Goal: Task Accomplishment & Management: Manage account settings

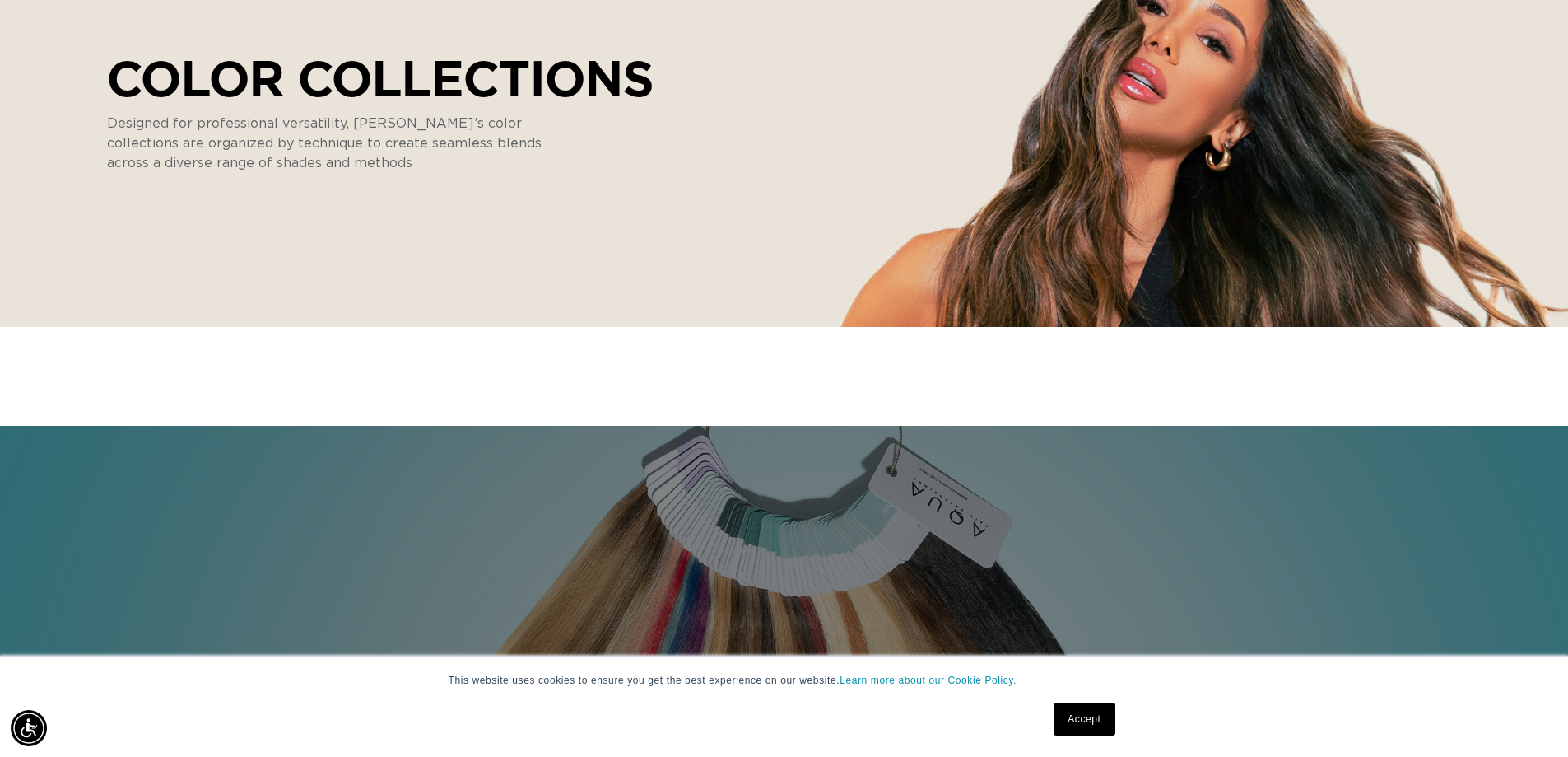
scroll to position [329, 0]
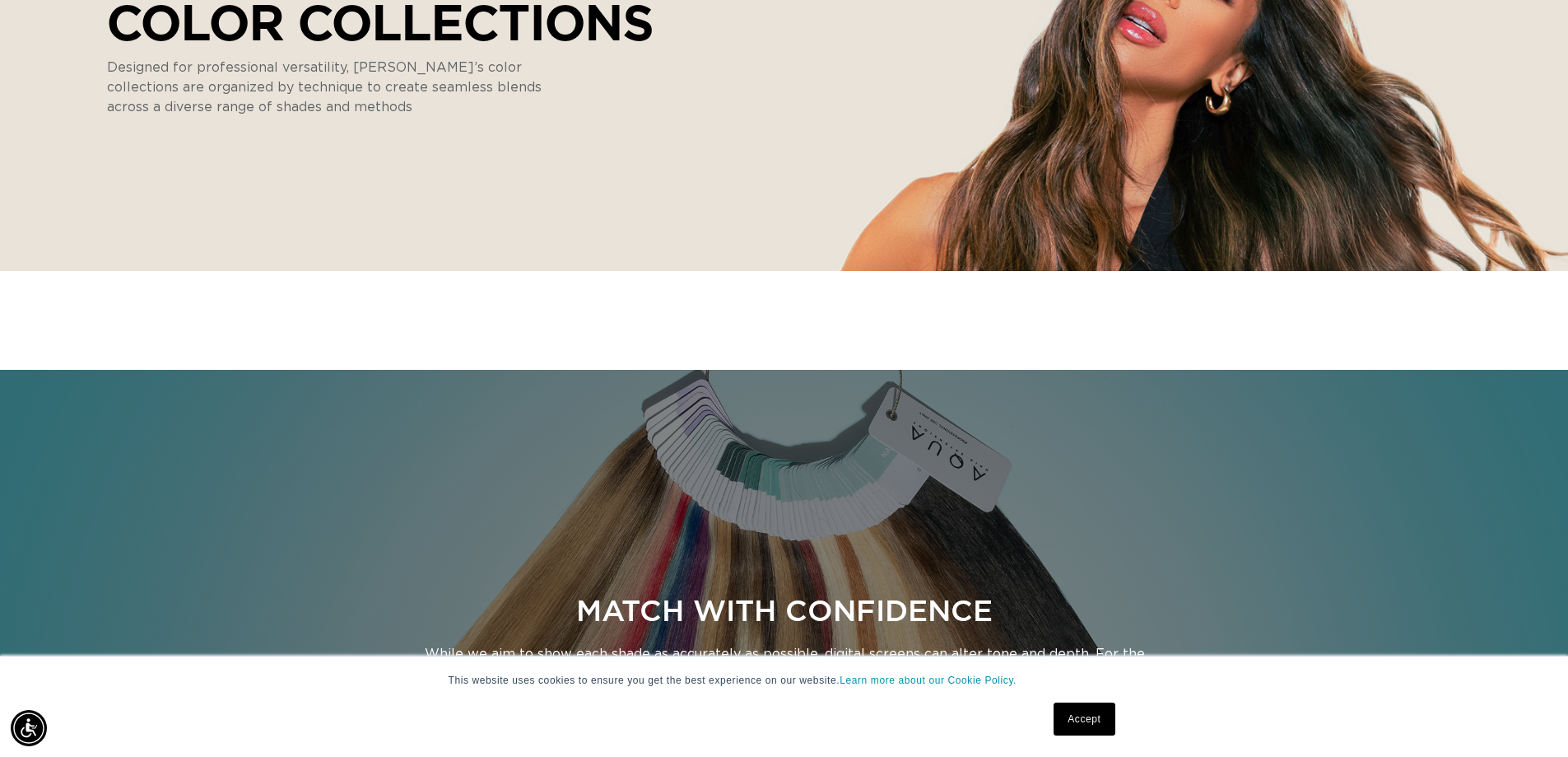
click at [1090, 726] on link "Accept" at bounding box center [1084, 719] width 61 height 33
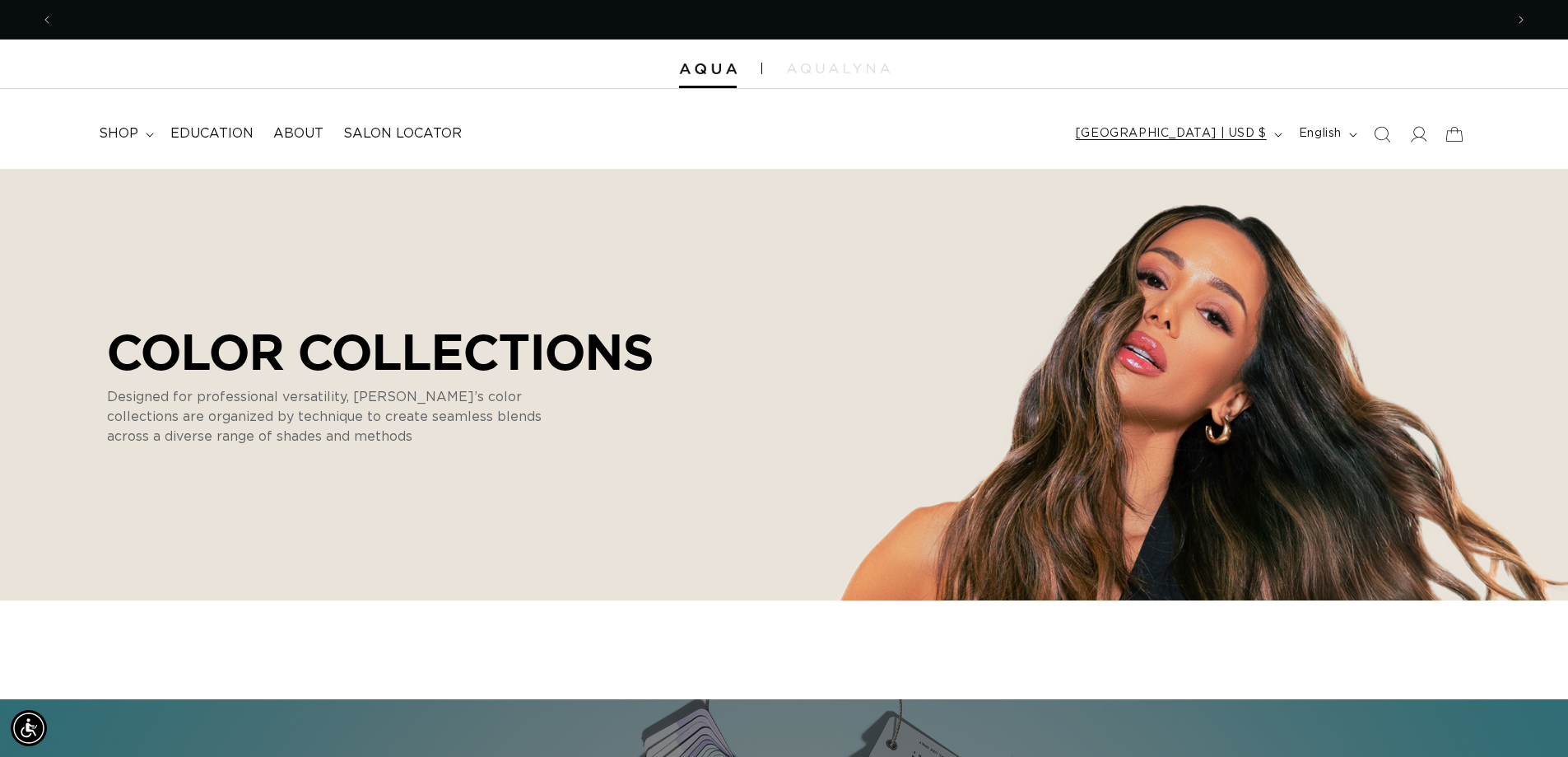
scroll to position [0, 2903]
click at [1423, 142] on icon at bounding box center [1418, 133] width 17 height 17
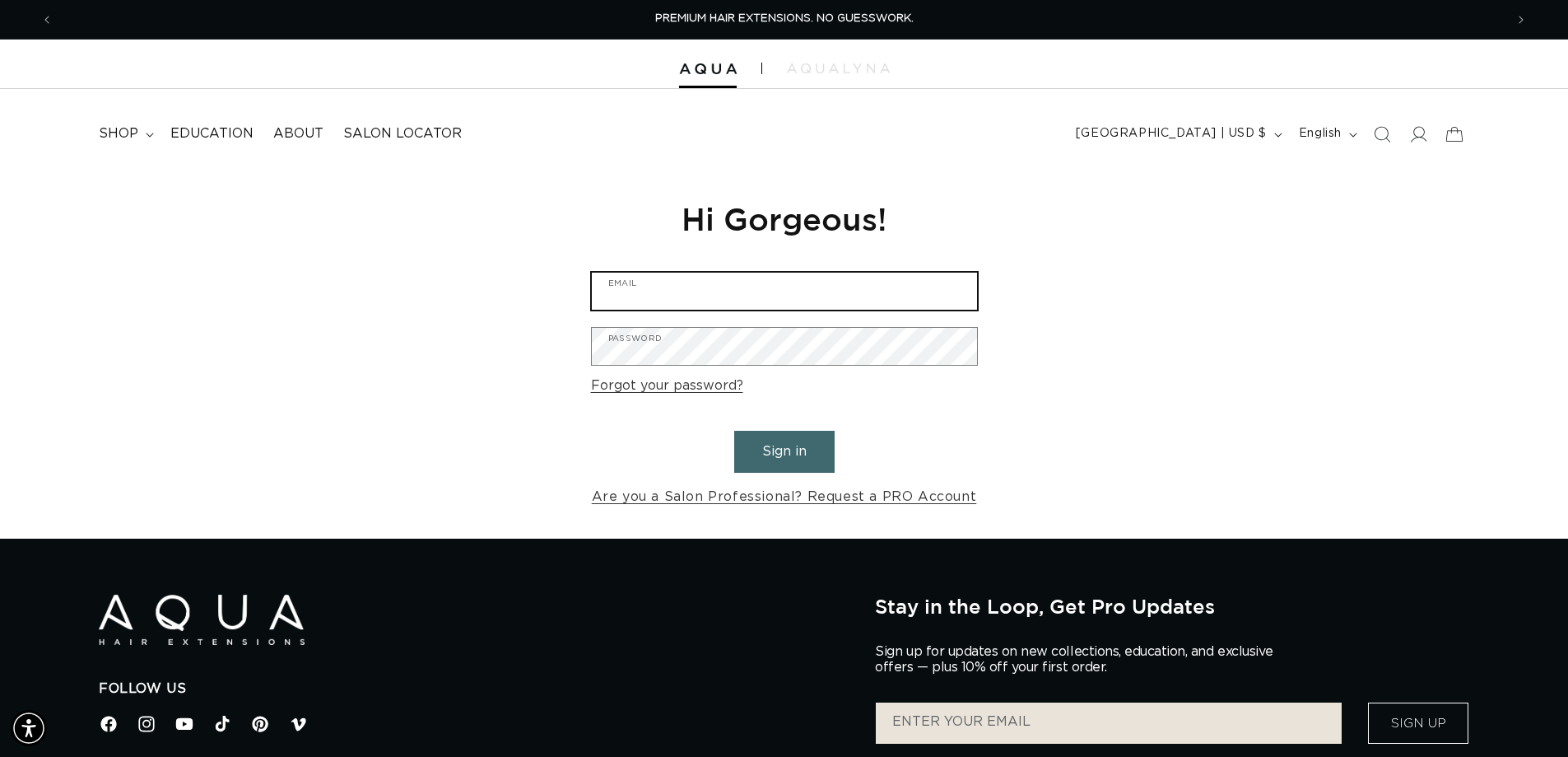
type input "hairculturedayspa@gmail.com"
click at [791, 456] on button "Sign in" at bounding box center [784, 451] width 100 height 42
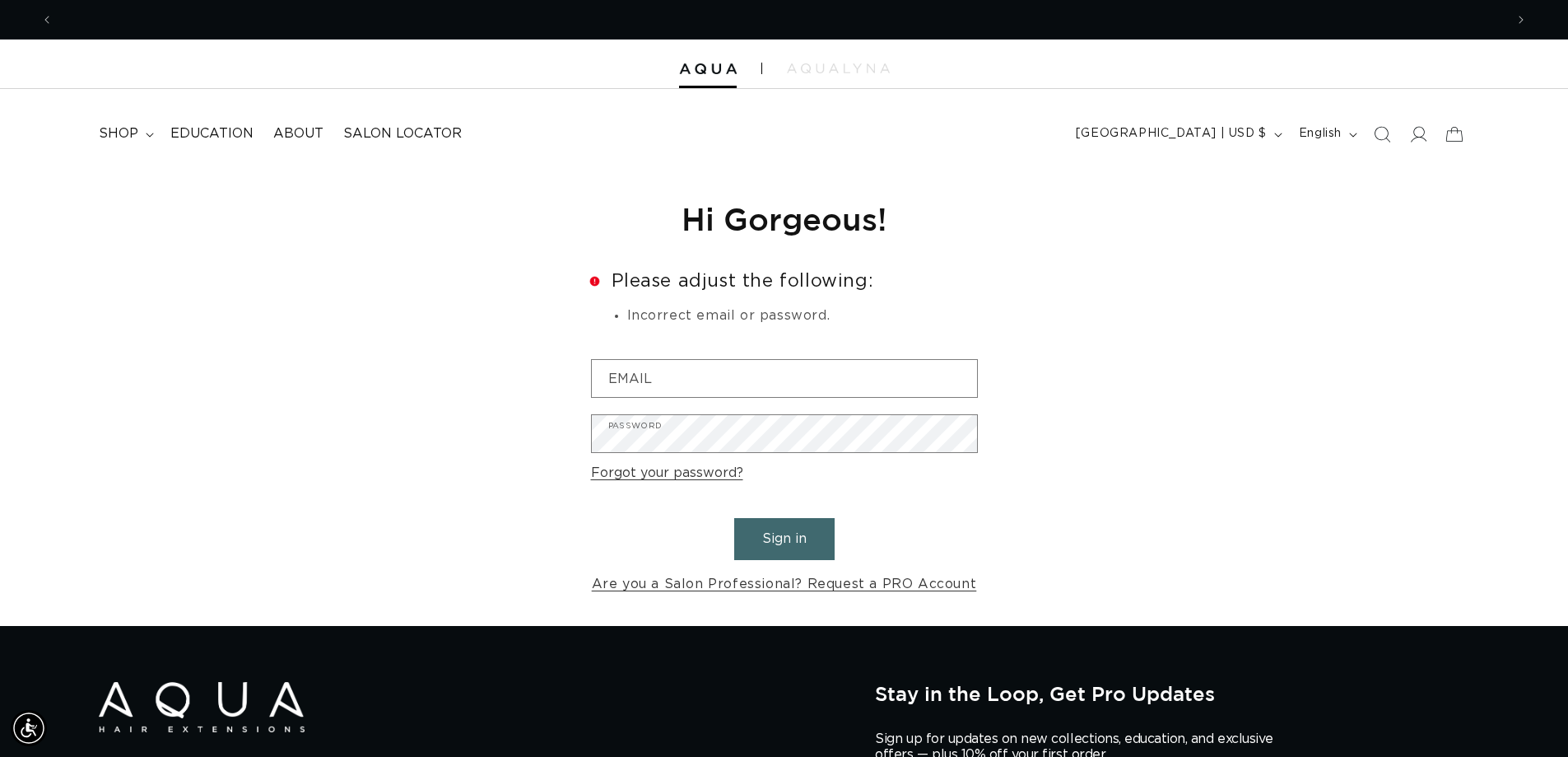
scroll to position [0, 1452]
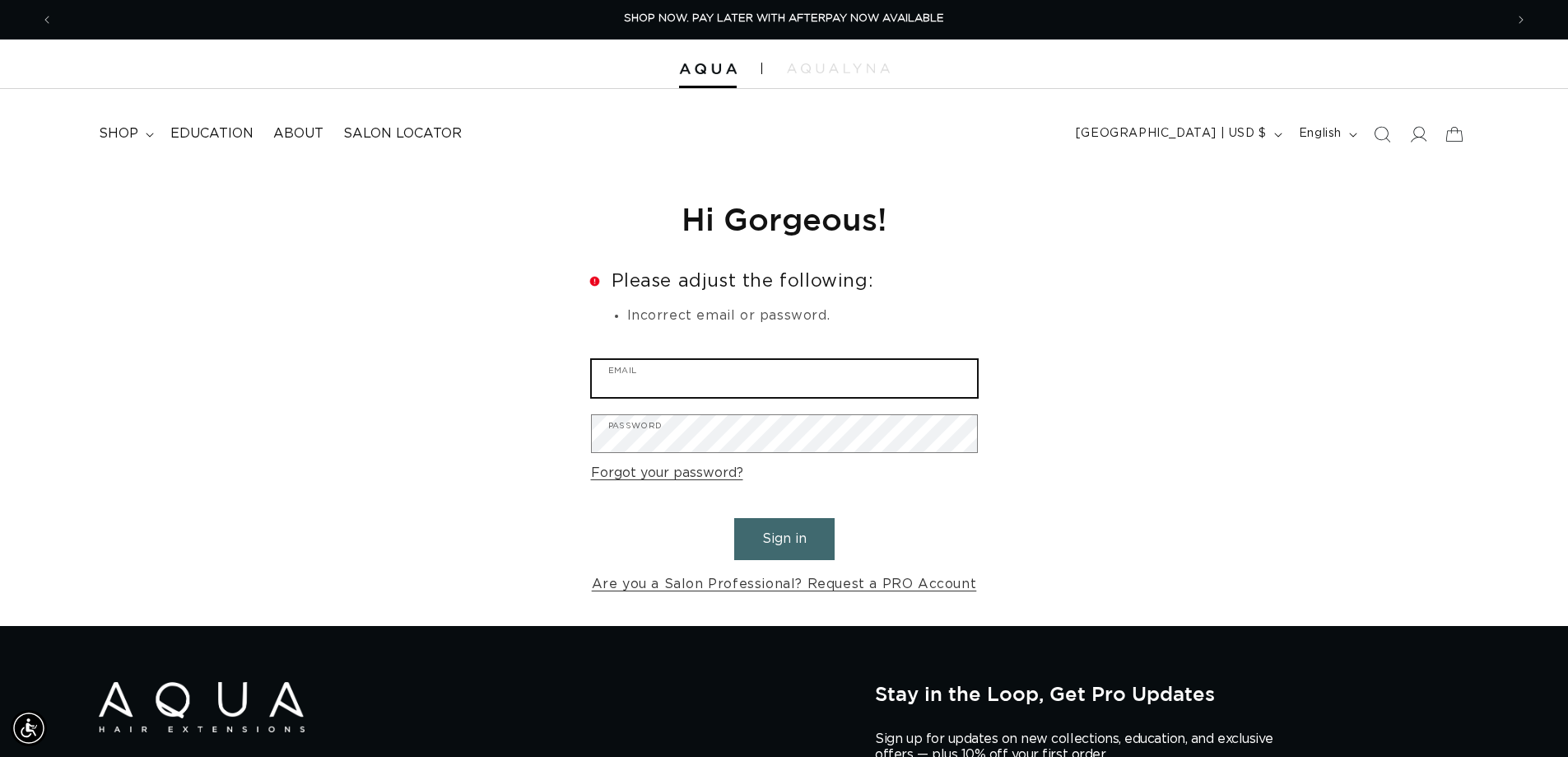
type input "hairculturedayspa@gmail.com"
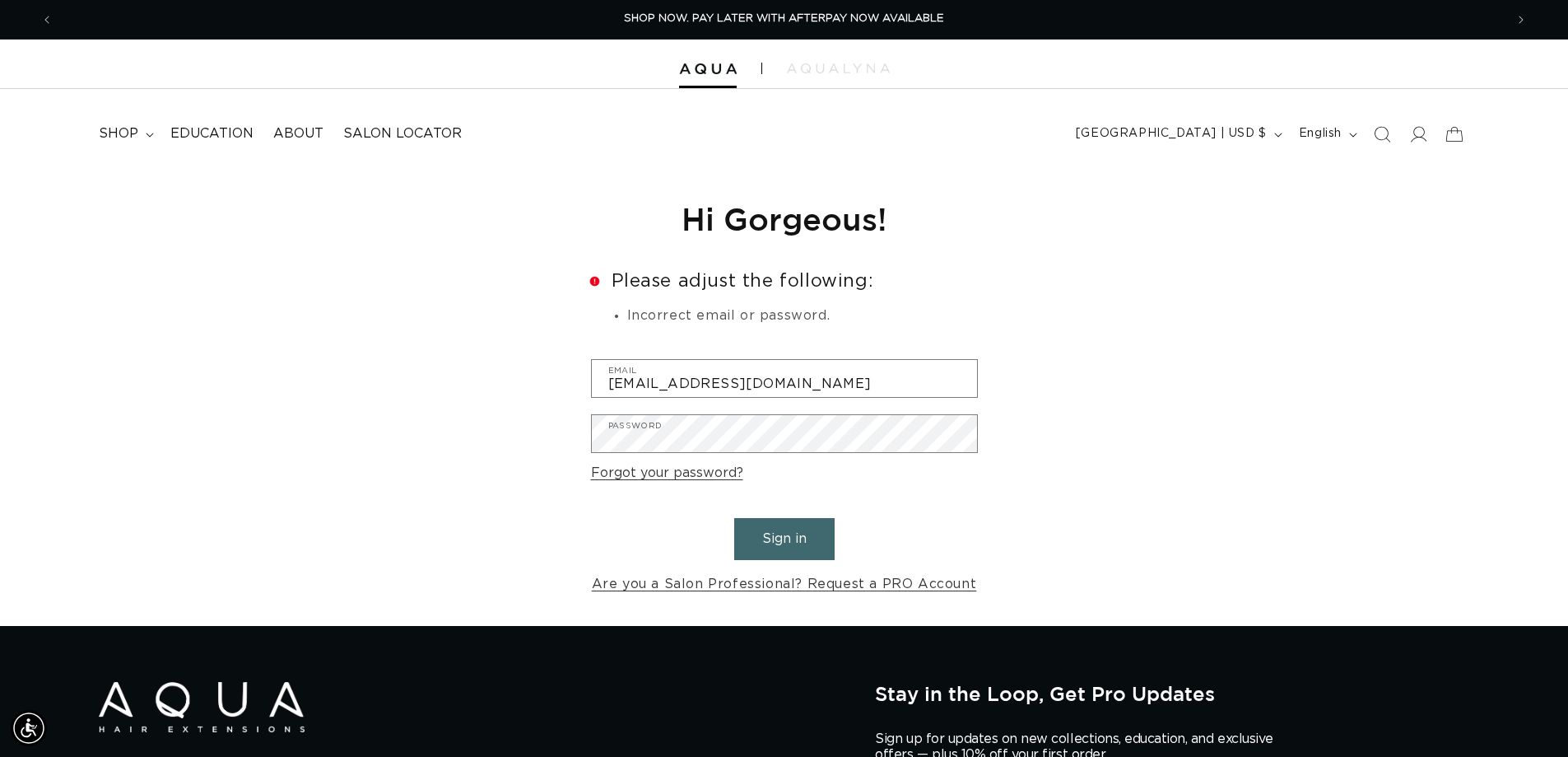
click at [808, 537] on button "Sign in" at bounding box center [784, 538] width 100 height 42
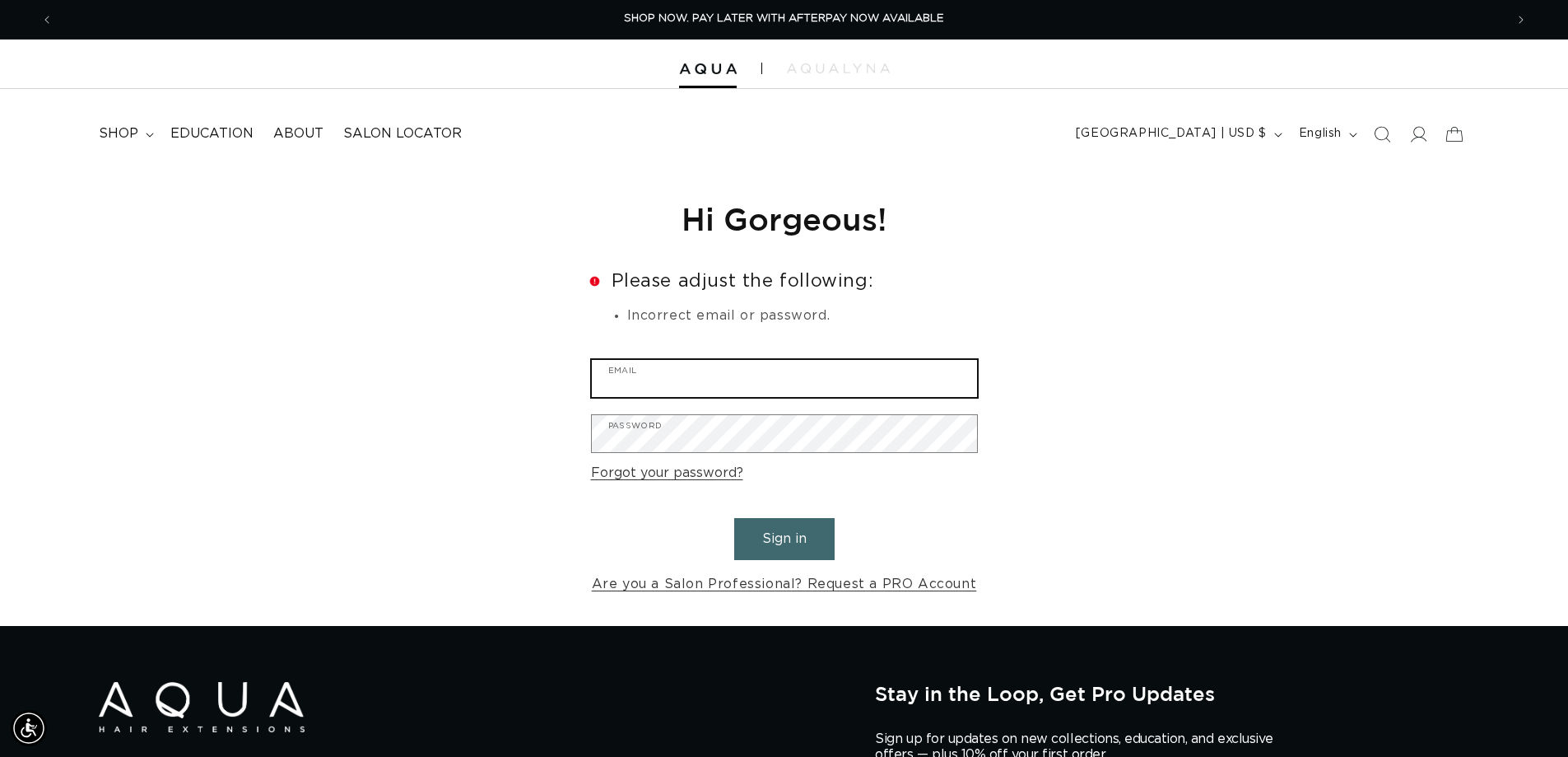
type input "hairculturedayspa@gmail.com"
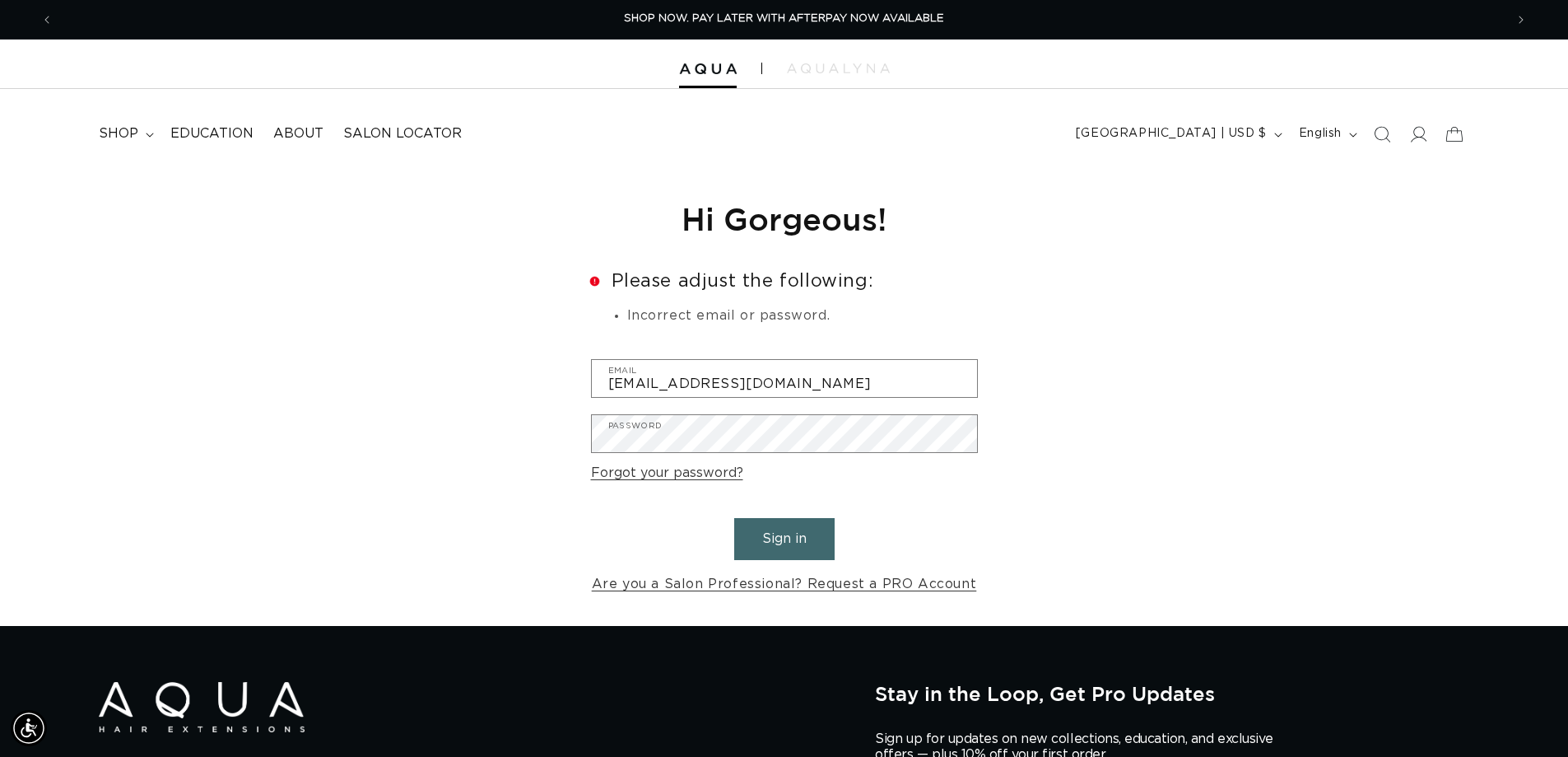
click at [823, 541] on button "Sign in" at bounding box center [784, 538] width 100 height 42
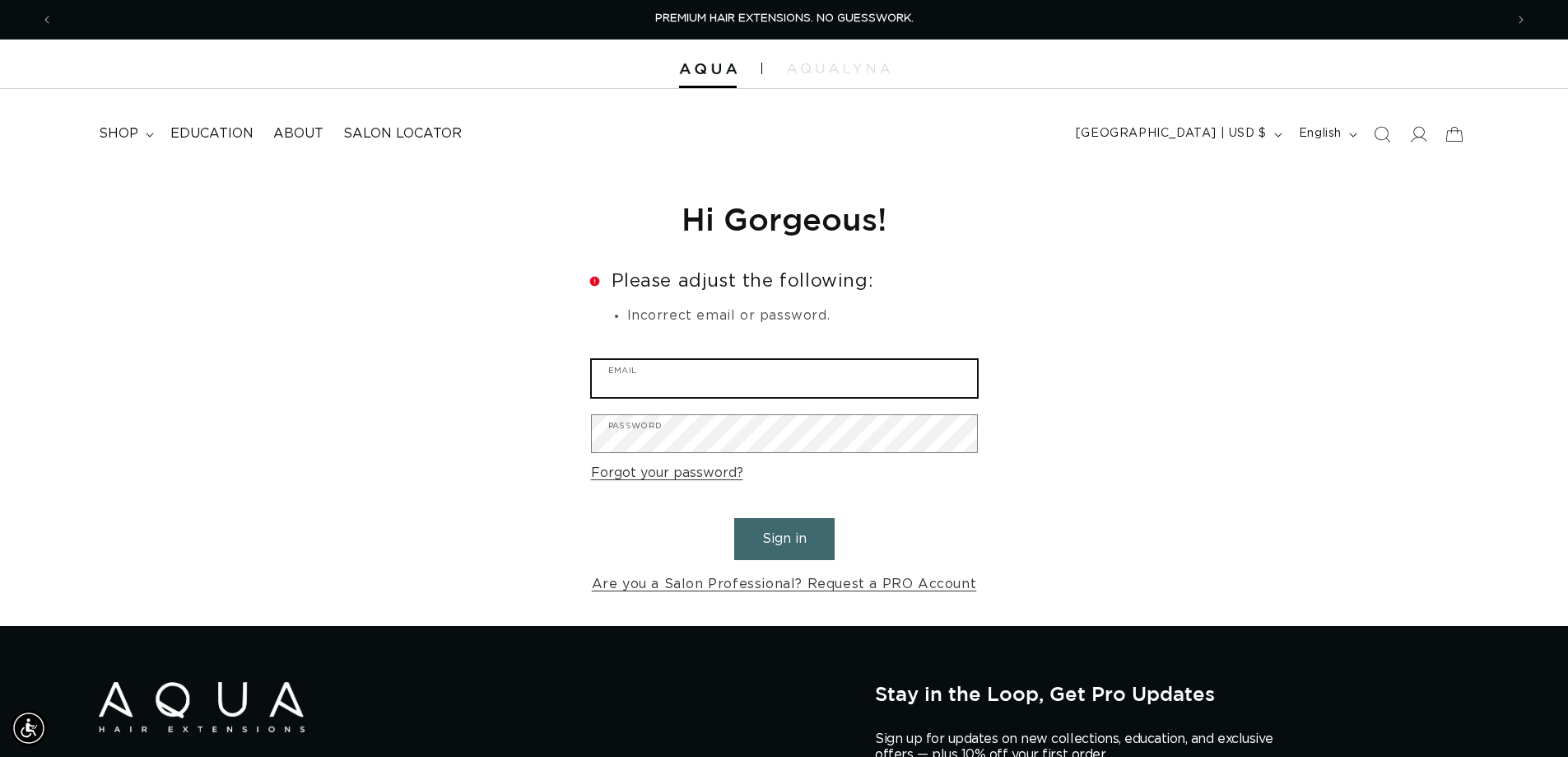
type input "hairculturedayspa@gmail.com"
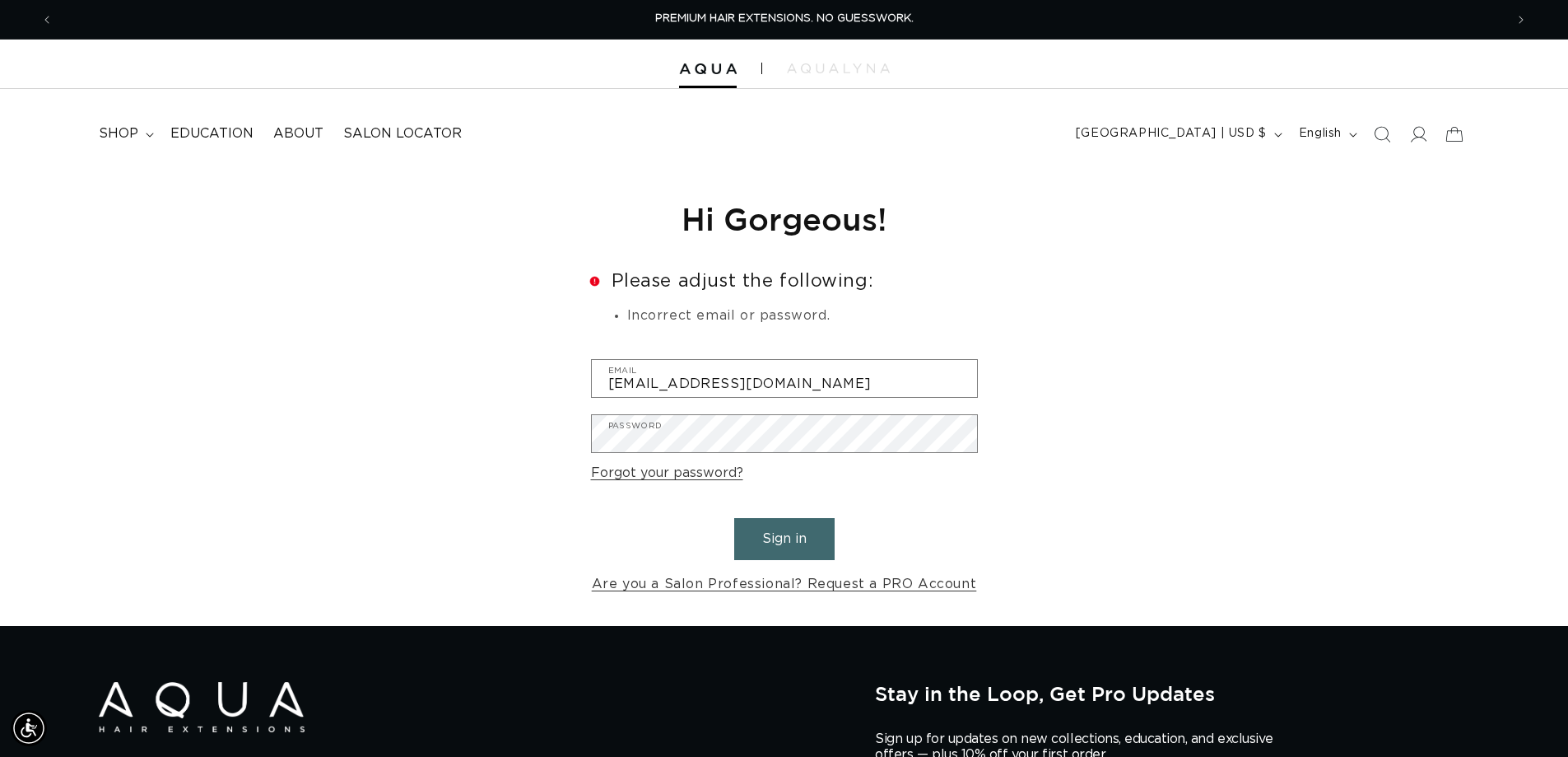
click at [808, 534] on button "Sign in" at bounding box center [784, 538] width 100 height 42
